Goal: Task Accomplishment & Management: Manage account settings

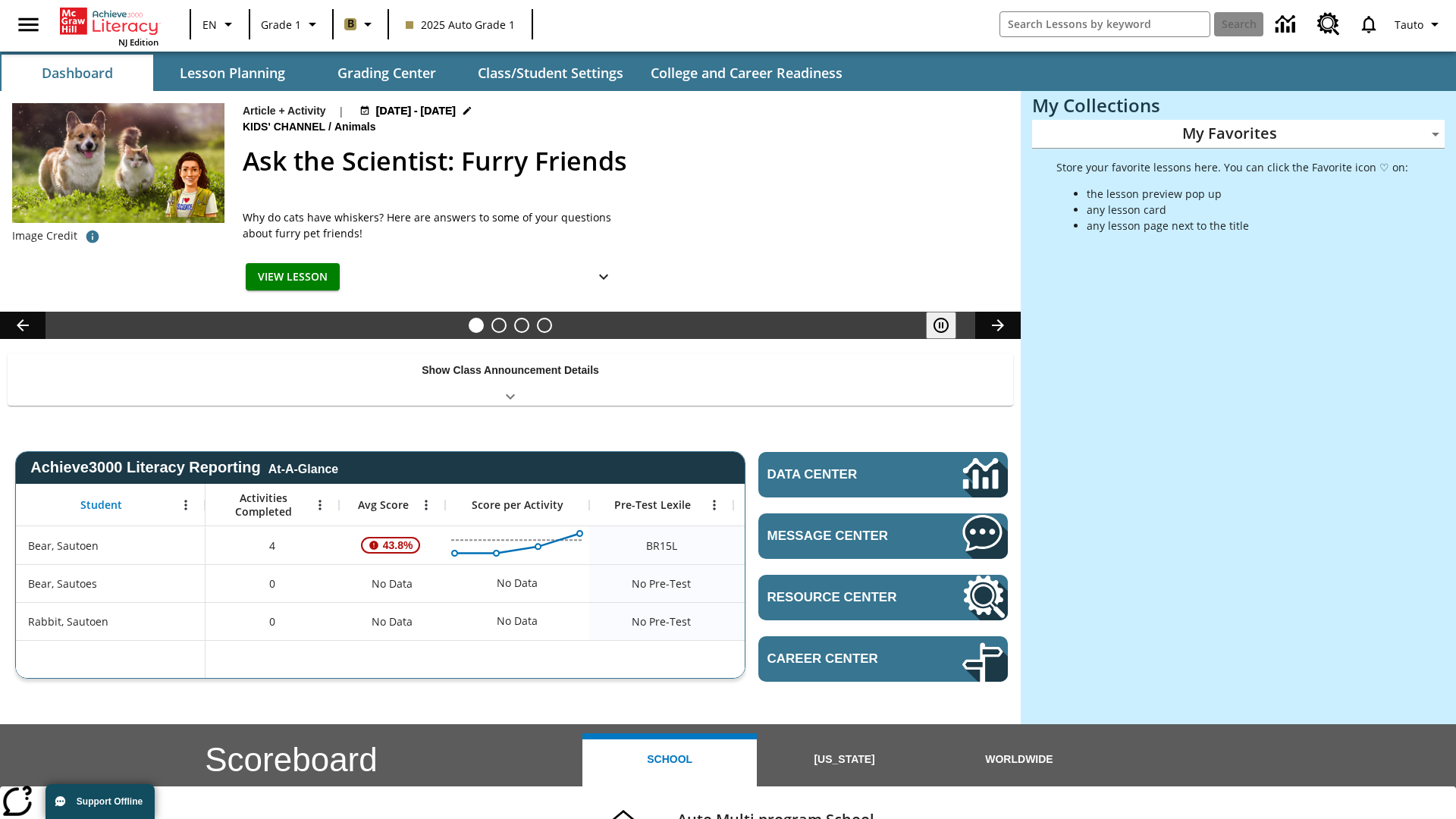
click at [1238, 133] on body "Skip to main content NJ Edition EN Grade 1 B 2025 Auto Grade 1 Search Tauto Das…" at bounding box center [728, 604] width 1456 height 1209
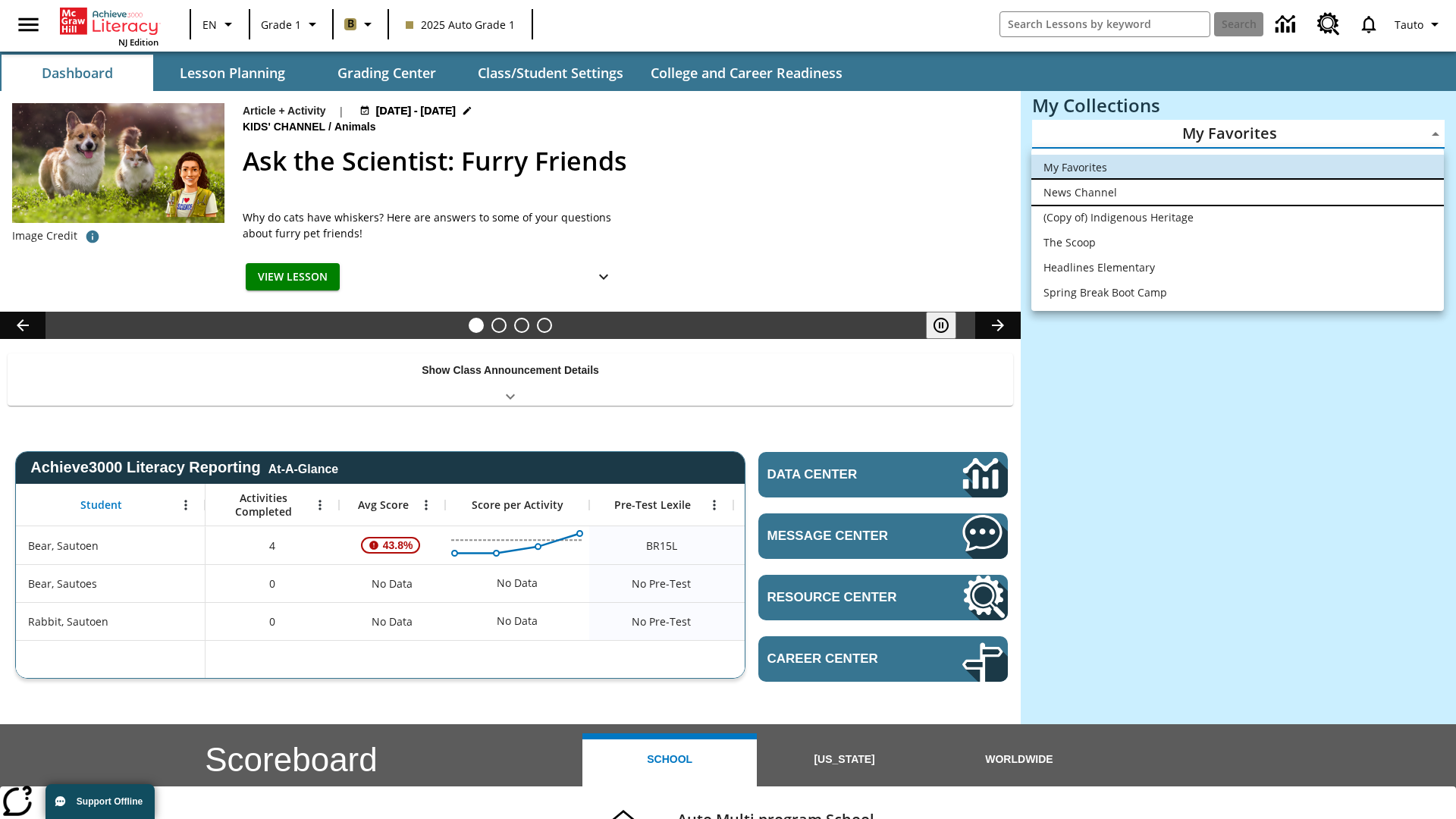
click at [1237, 192] on li "News Channel" at bounding box center [1237, 192] width 413 height 25
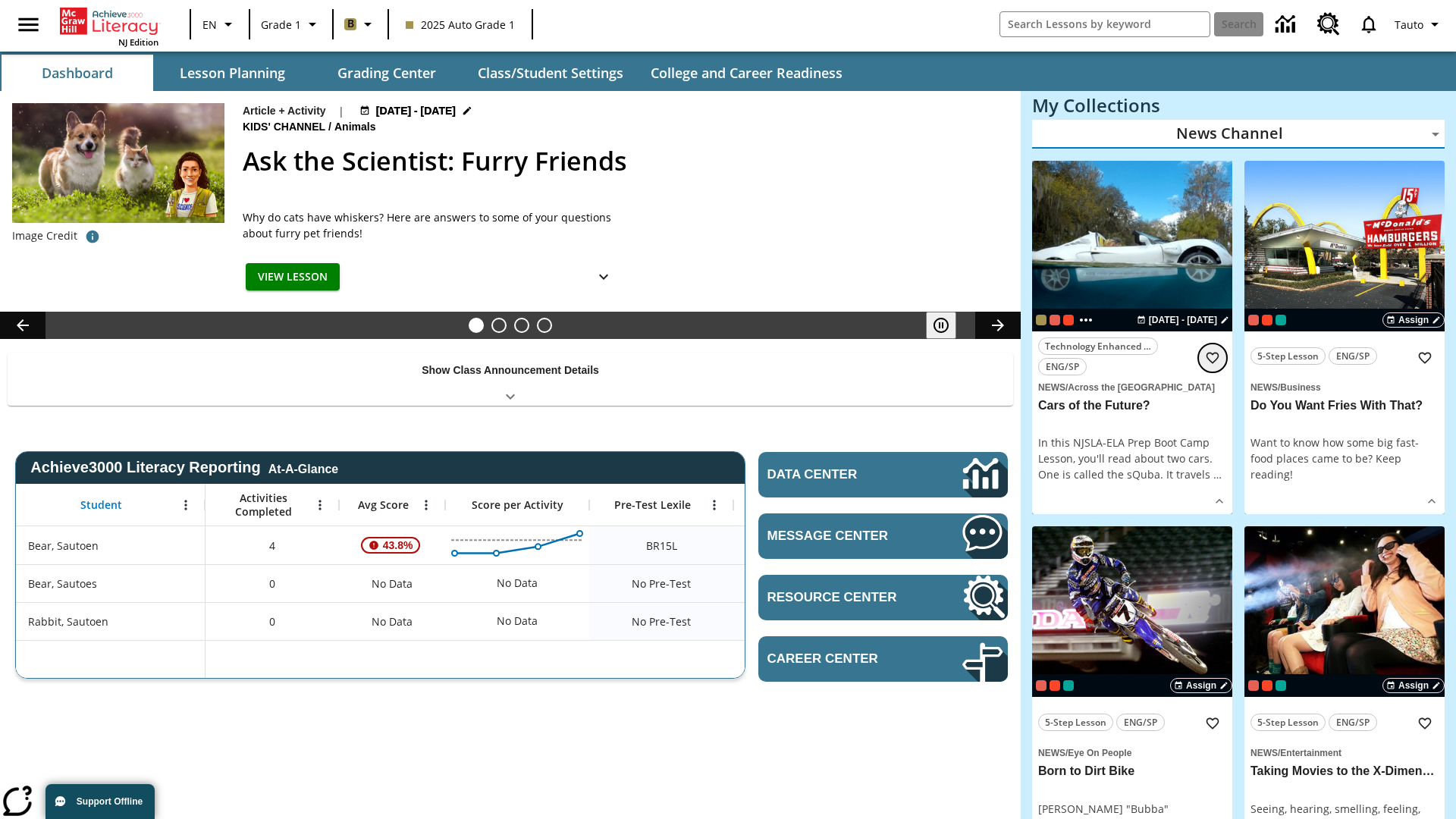
click at [1213, 357] on icon "Add to Favorites" at bounding box center [1213, 358] width 15 height 15
click at [1238, 133] on body "Skip to main content NJ Edition EN Grade 1 B 2025 Auto Grade 1 Search 0 Tauto D…" at bounding box center [728, 810] width 1456 height 1620
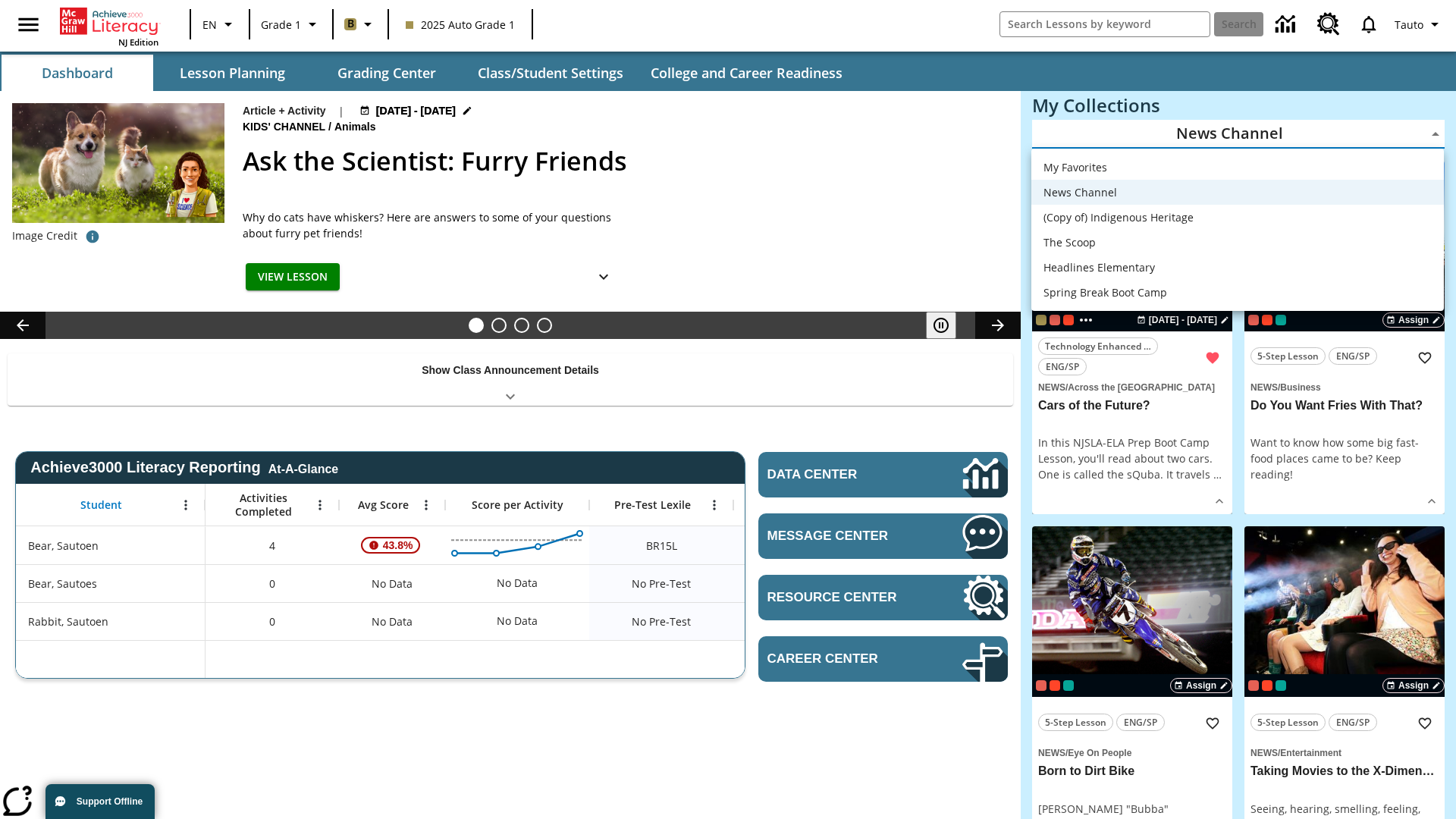
scroll to position [19, 0]
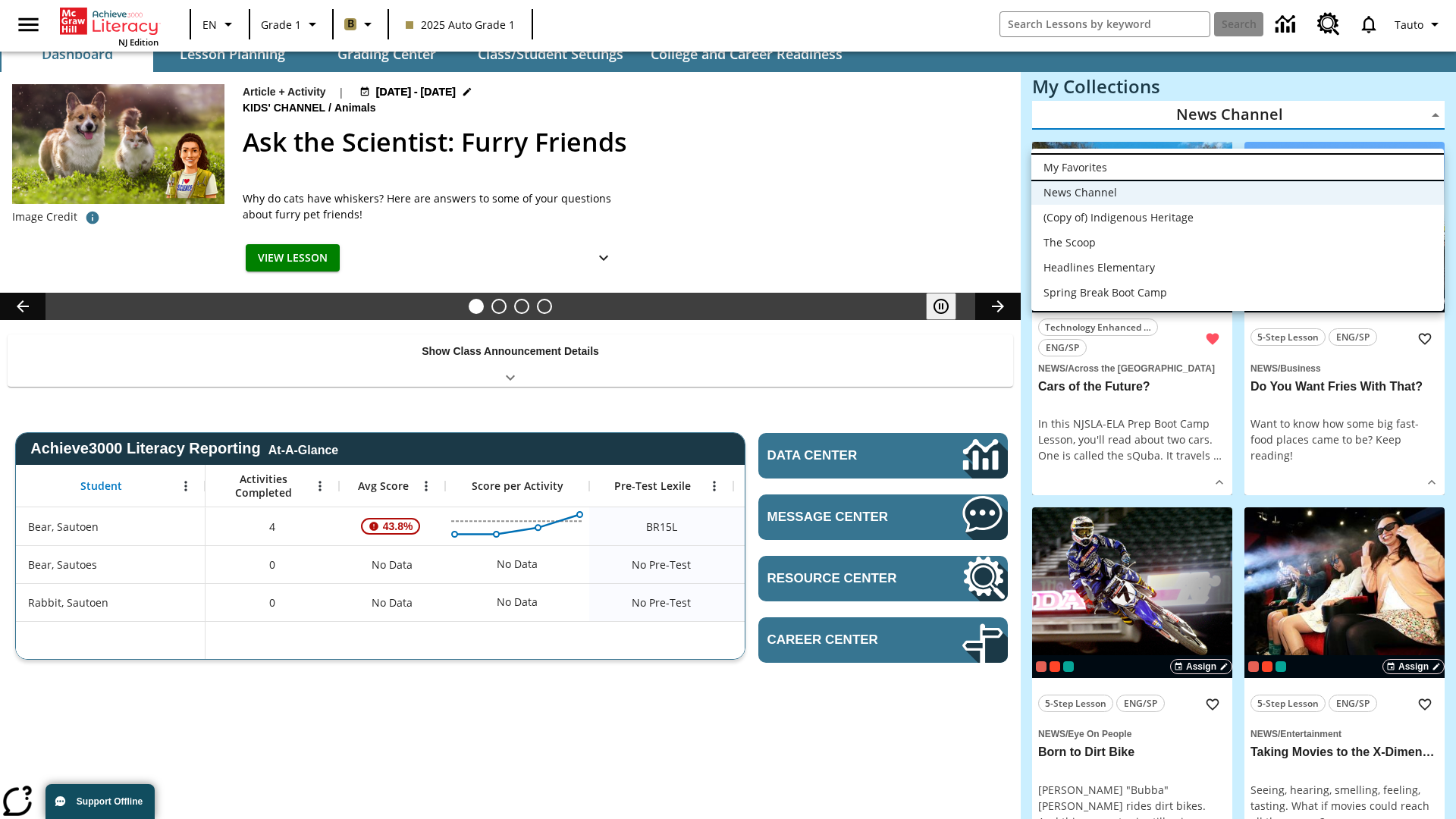
click at [1237, 167] on li "My Favorites" at bounding box center [1237, 168] width 413 height 25
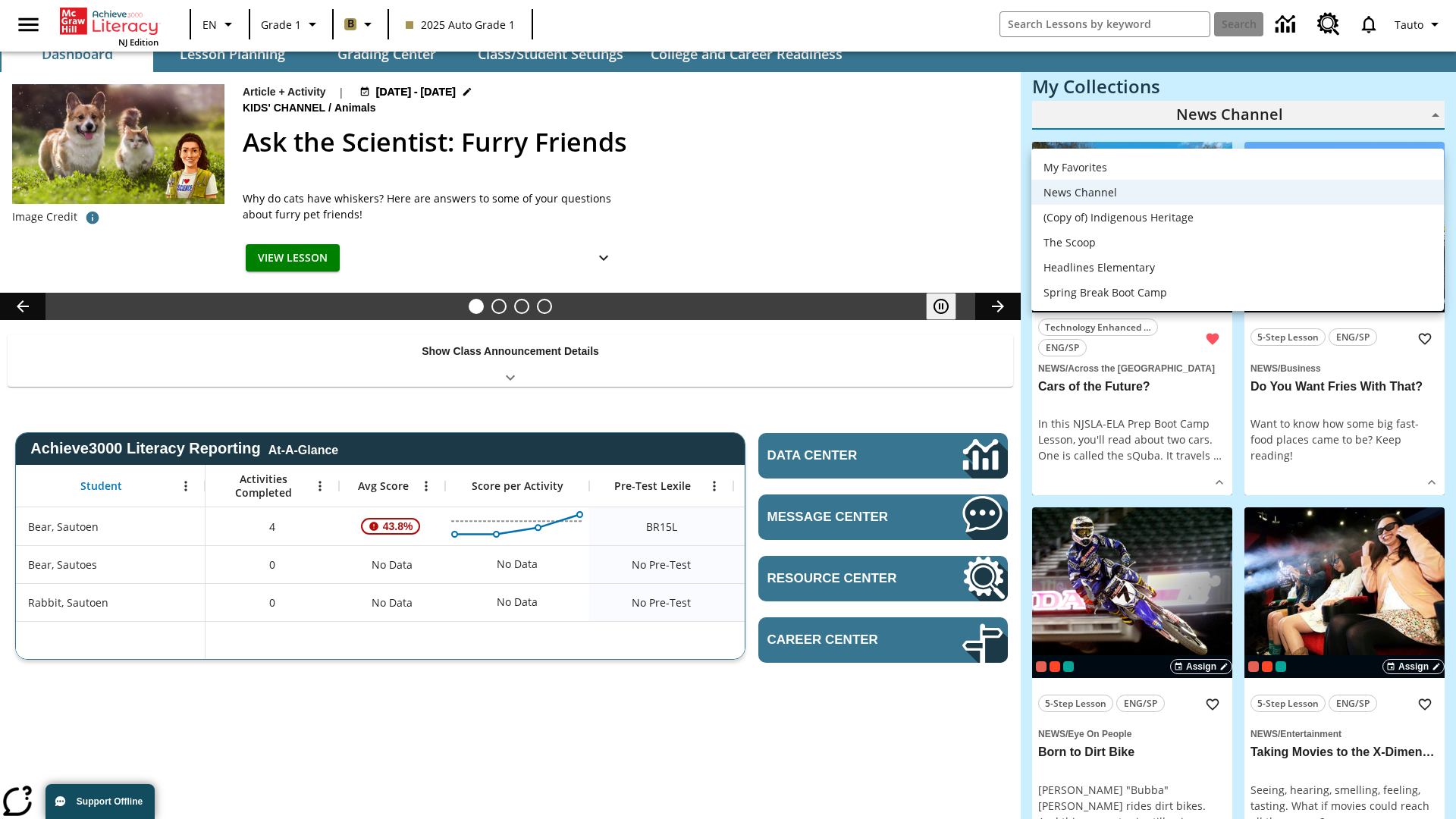
type input "-1"
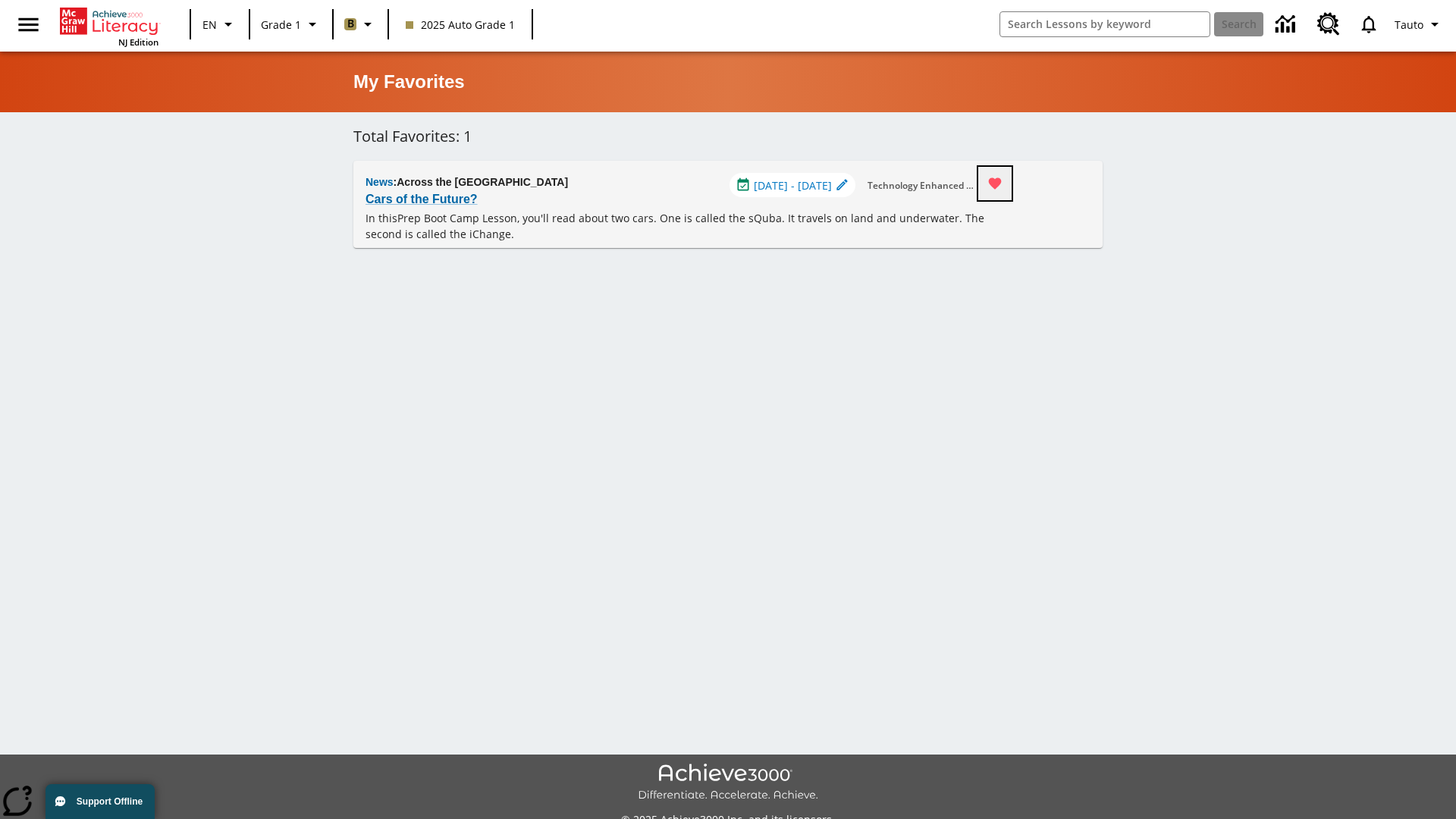
click at [1002, 184] on icon "Remove from Favorites" at bounding box center [995, 183] width 13 height 11
